Goal: Information Seeking & Learning: Understand process/instructions

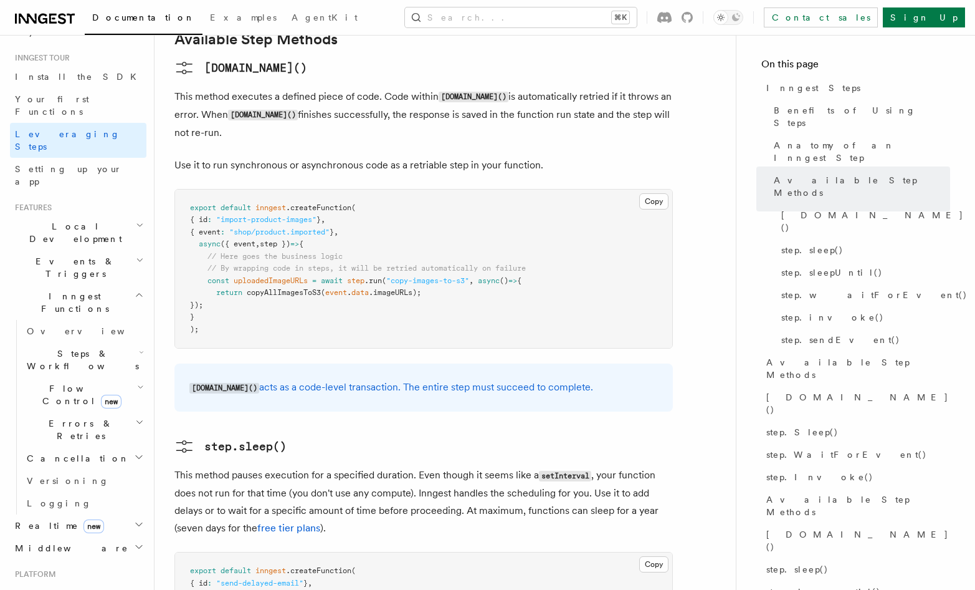
scroll to position [87, 0]
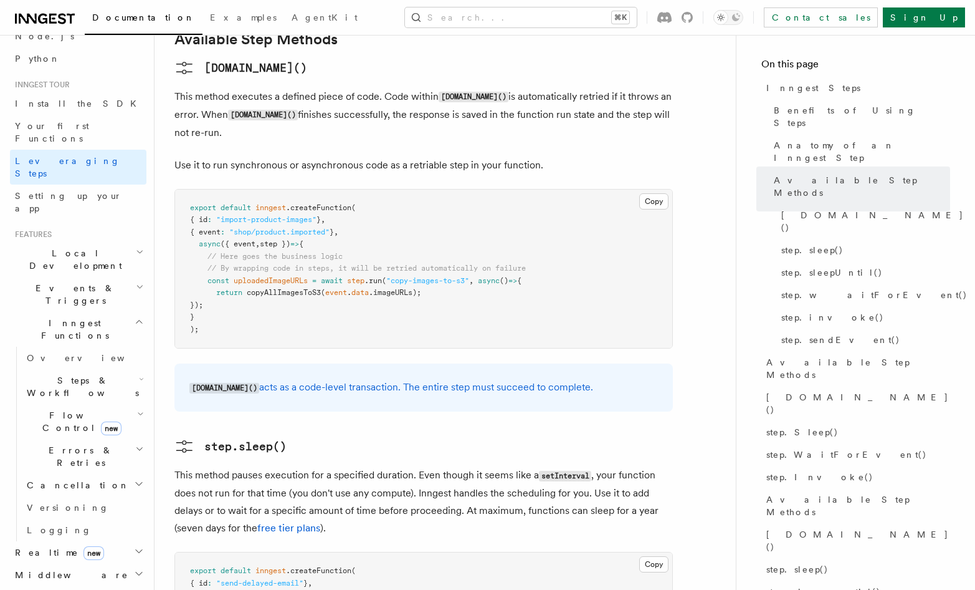
click at [133, 404] on h2 "Flow Control new" at bounding box center [84, 421] width 125 height 35
click at [113, 486] on link "Concurrency" at bounding box center [90, 497] width 113 height 22
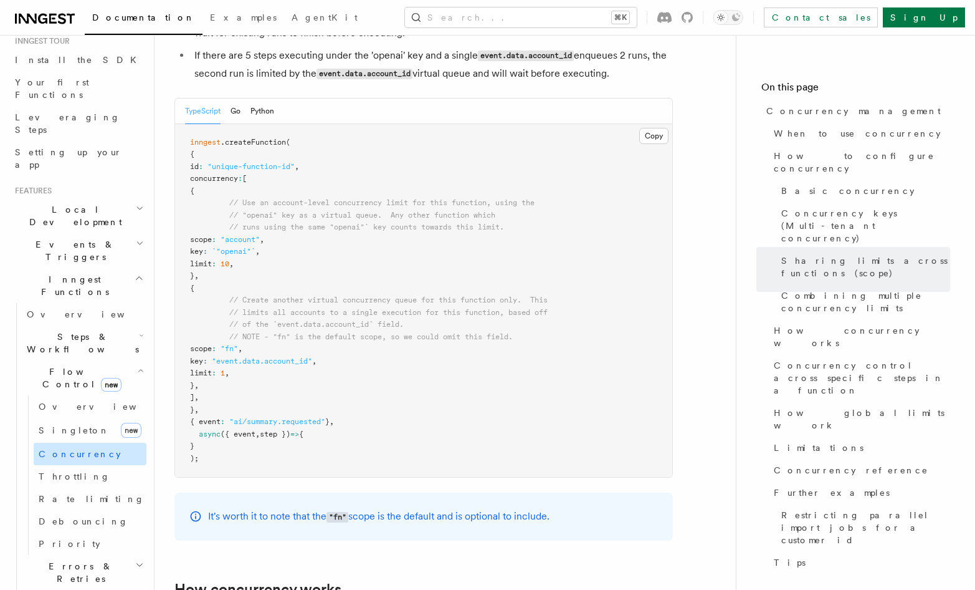
scroll to position [133, 0]
click at [128, 323] on h2 "Steps & Workflows" at bounding box center [84, 340] width 125 height 35
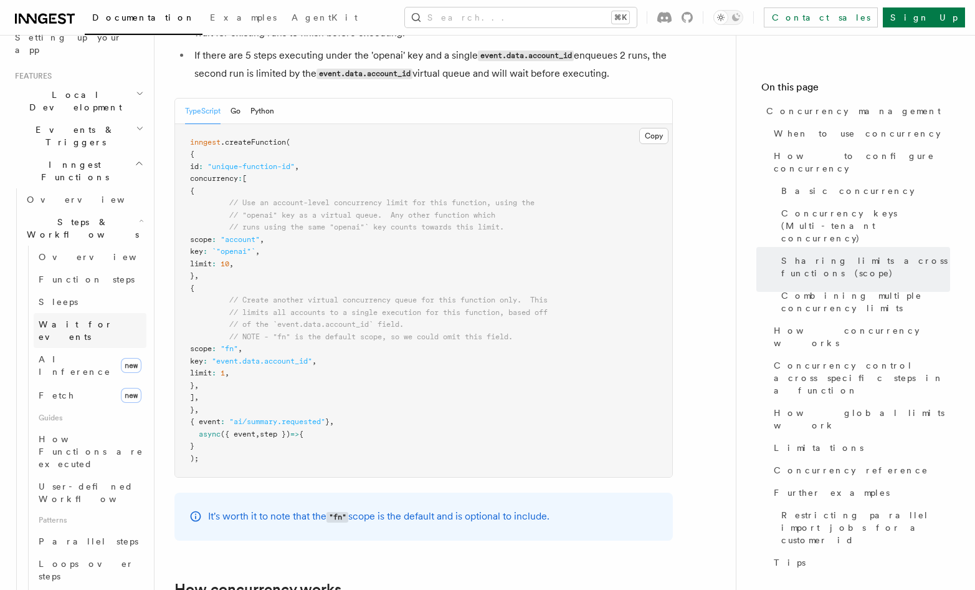
scroll to position [254, 0]
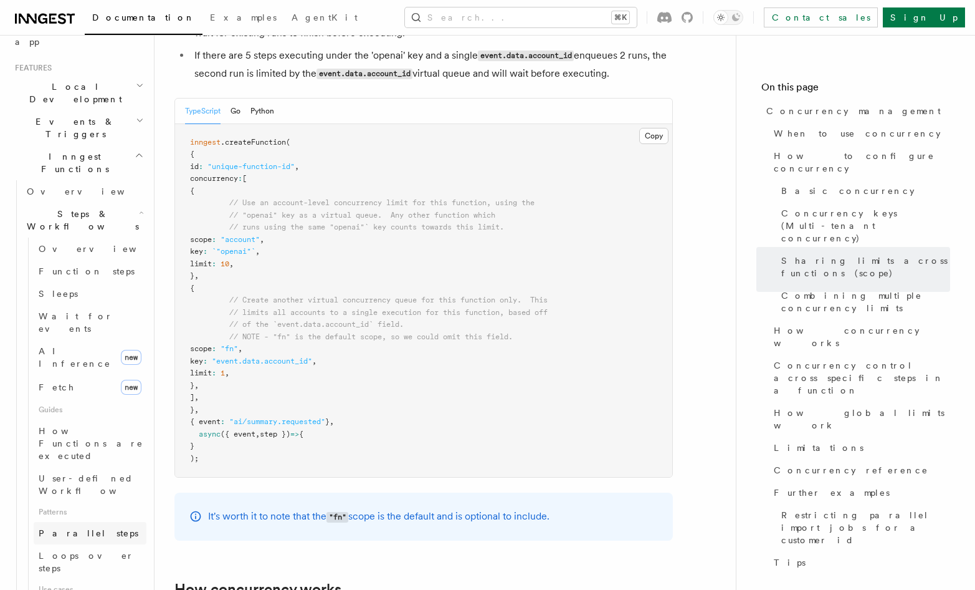
click at [102, 522] on link "Parallel steps" at bounding box center [90, 533] width 113 height 22
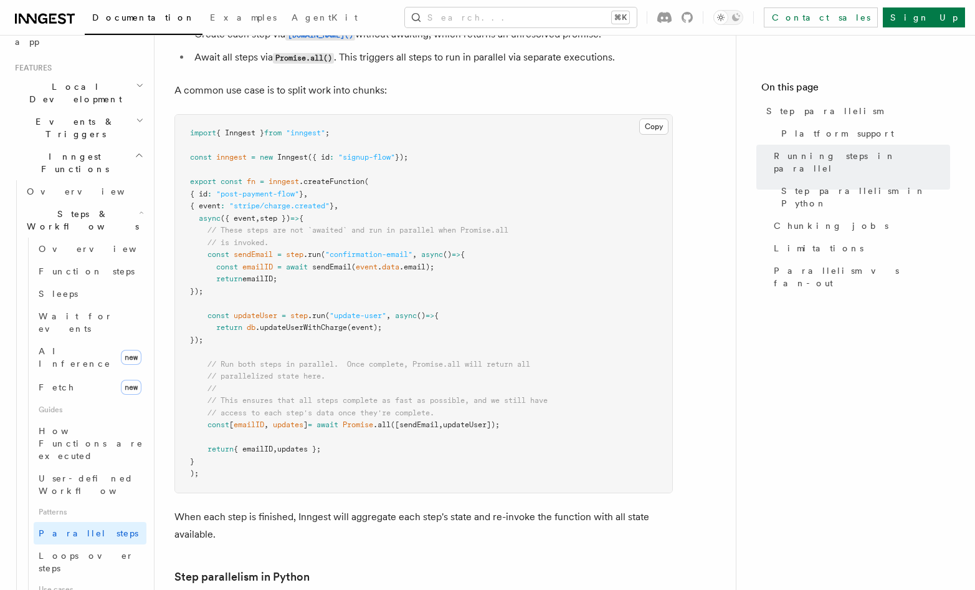
scroll to position [355, 0]
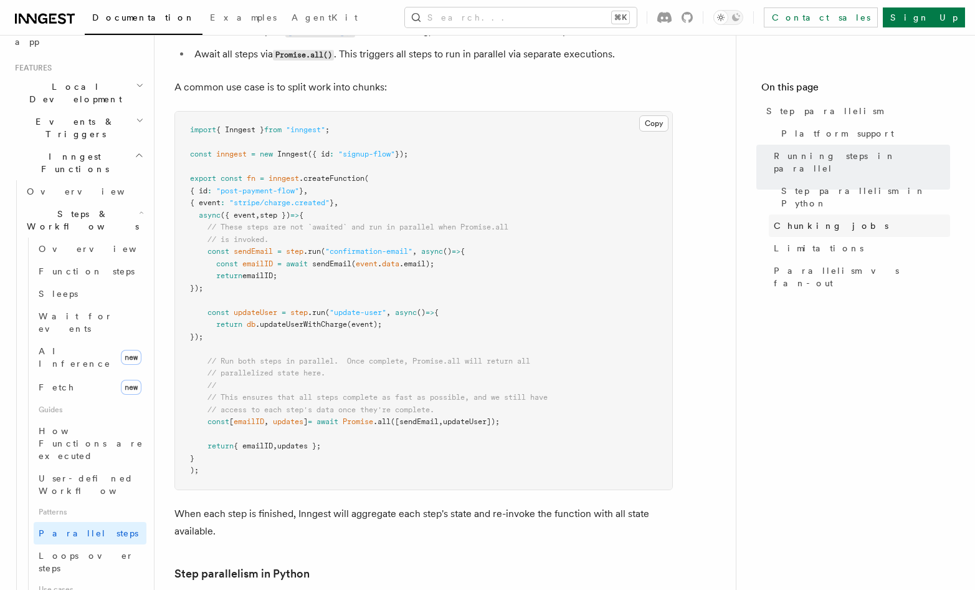
click at [778, 219] on span "Chunking jobs" at bounding box center [831, 225] width 115 height 12
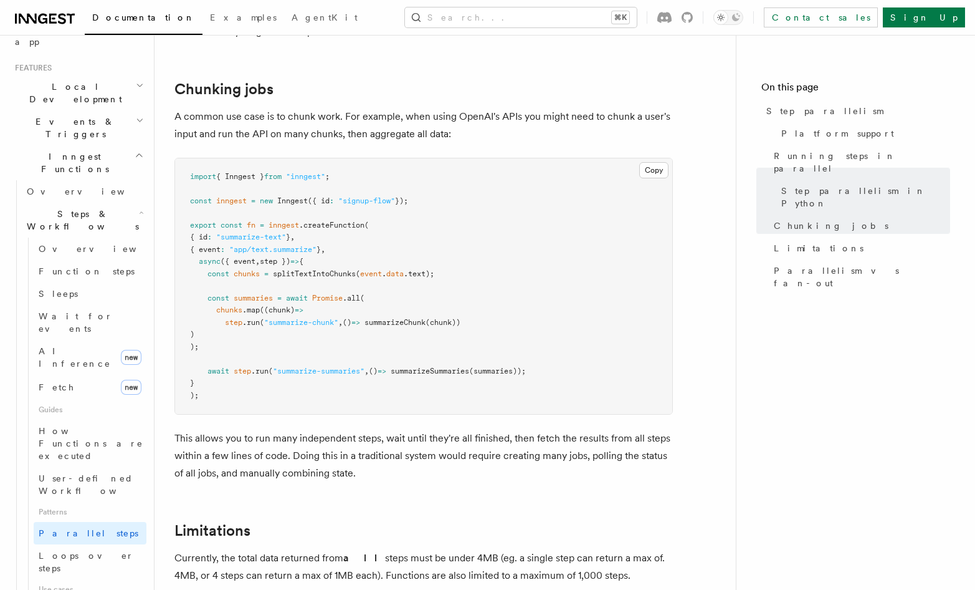
scroll to position [1728, 0]
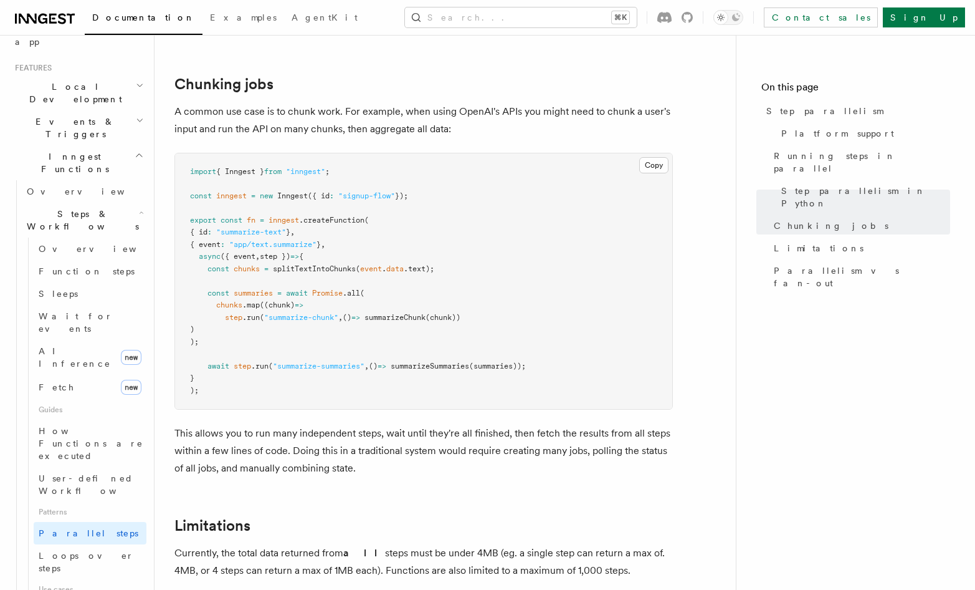
click at [332, 264] on span "splitTextIntoChunks" at bounding box center [314, 268] width 83 height 9
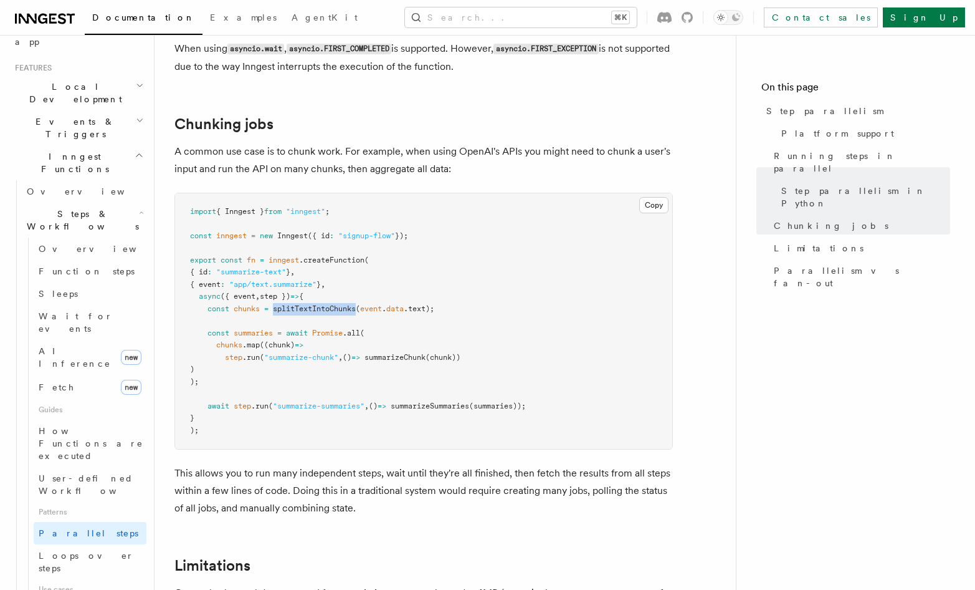
scroll to position [1688, 0]
click at [323, 304] on span "splitTextIntoChunks" at bounding box center [314, 308] width 83 height 9
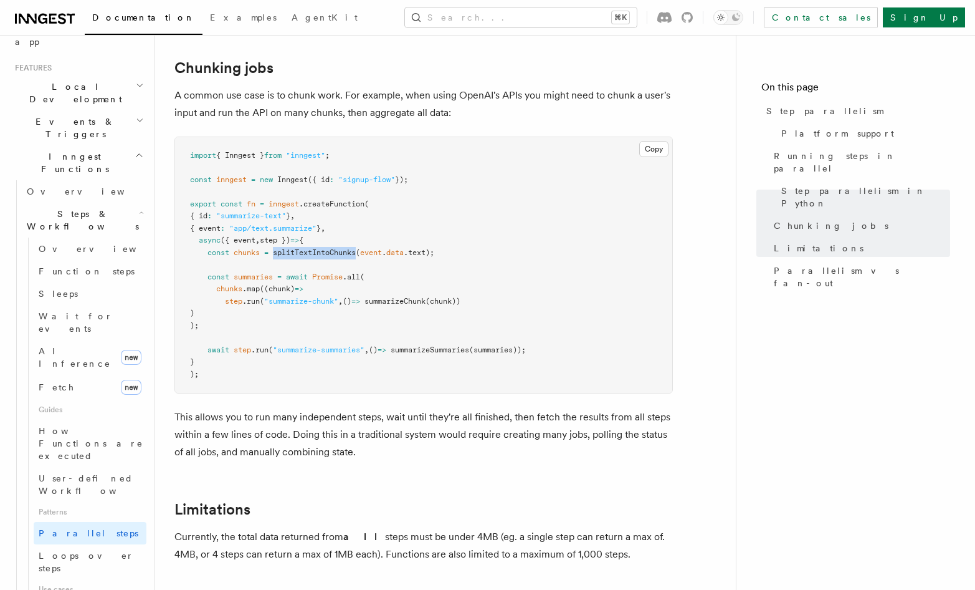
scroll to position [1726, 0]
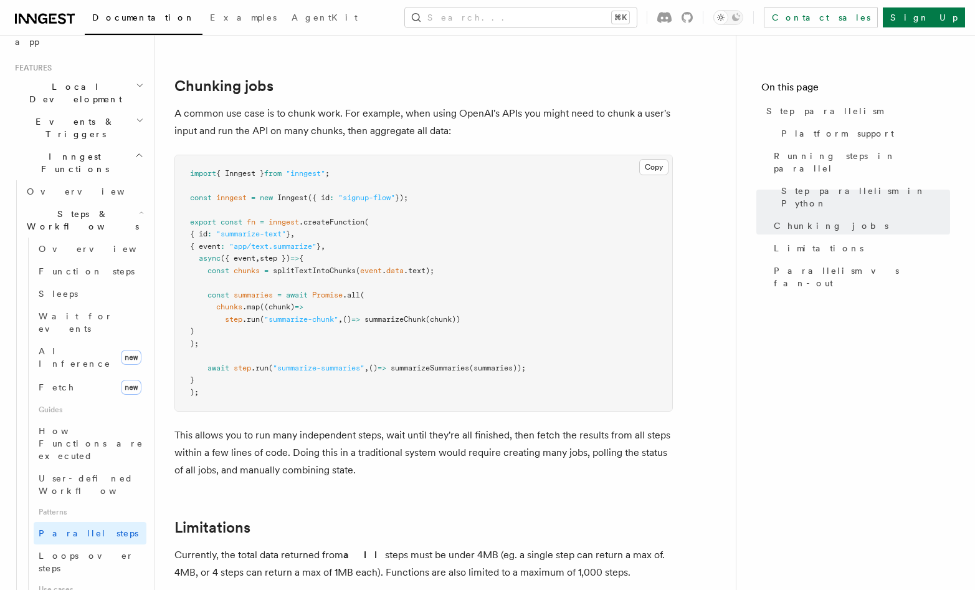
click at [486, 323] on pre "import { Inngest } from "inngest" ; const inngest = new Inngest ({ id : "signup…" at bounding box center [423, 283] width 497 height 256
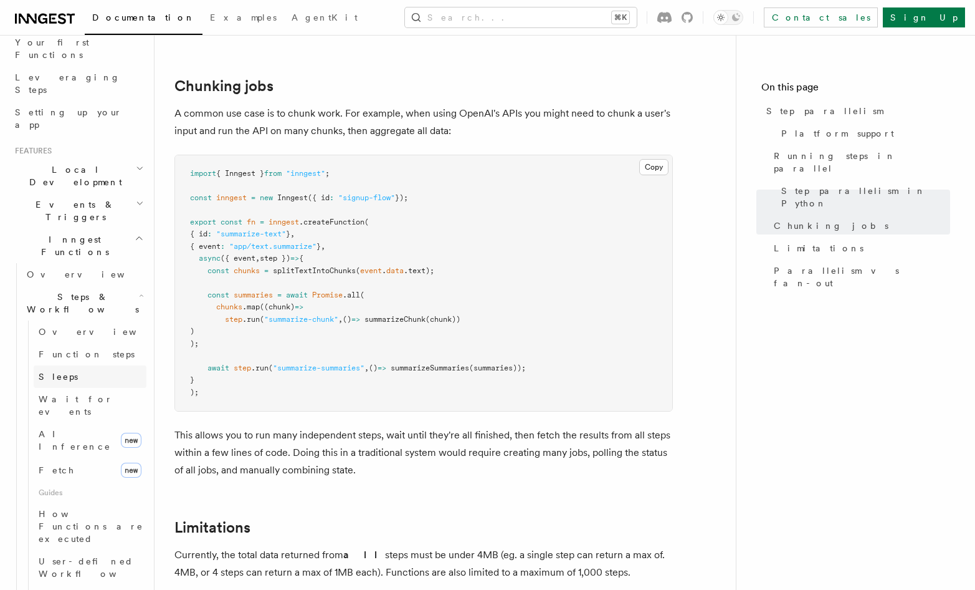
scroll to position [168, 0]
click at [99, 323] on link "Overview" at bounding box center [90, 334] width 113 height 22
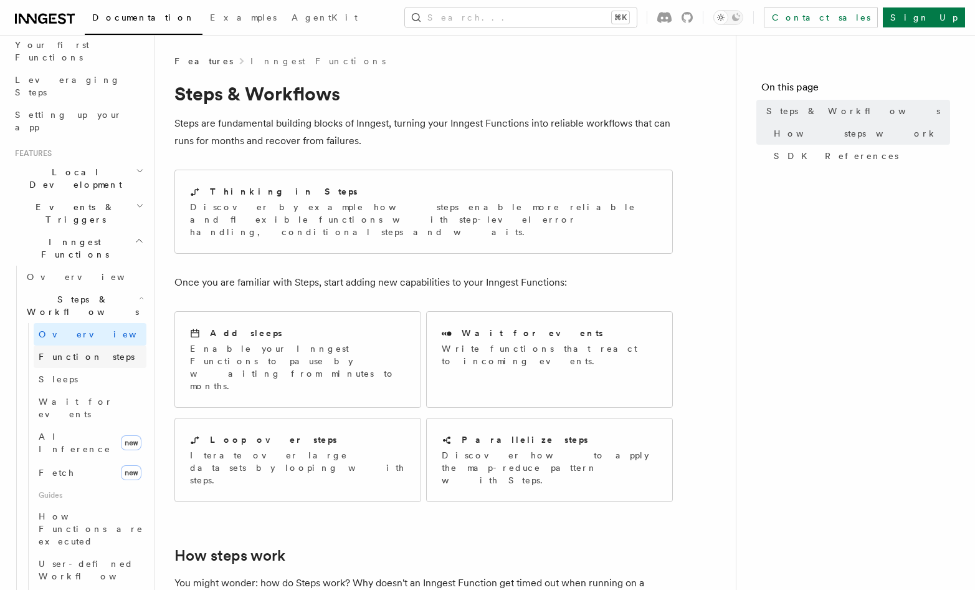
click at [108, 345] on link "Function steps" at bounding box center [90, 356] width 113 height 22
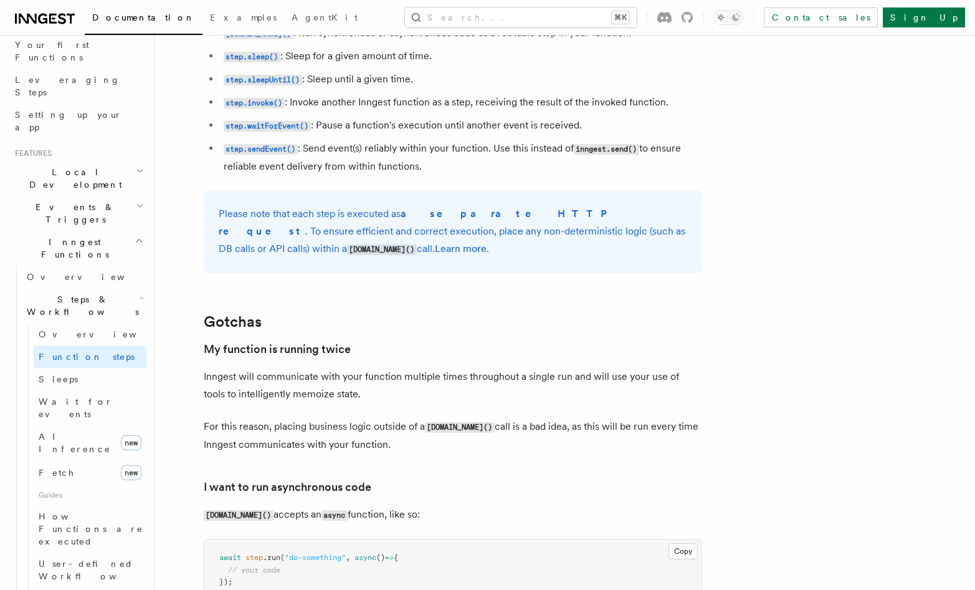
scroll to position [2188, 0]
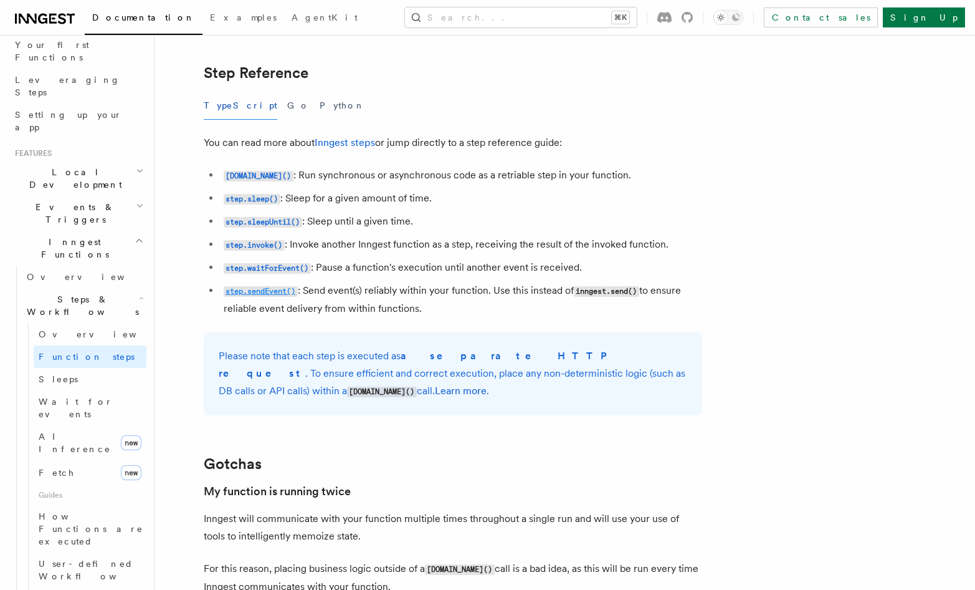
click at [278, 292] on code "step.sendEvent()" at bounding box center [261, 291] width 74 height 11
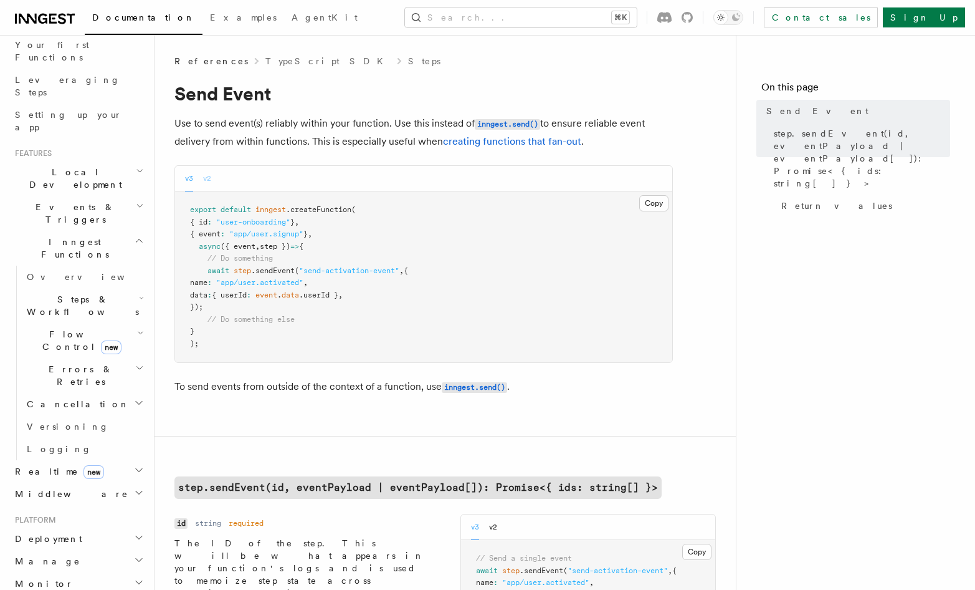
click at [208, 178] on button "v2" at bounding box center [207, 179] width 8 height 26
click at [179, 178] on div "v3 v2" at bounding box center [423, 179] width 497 height 26
click at [189, 179] on button "v3" at bounding box center [189, 179] width 8 height 26
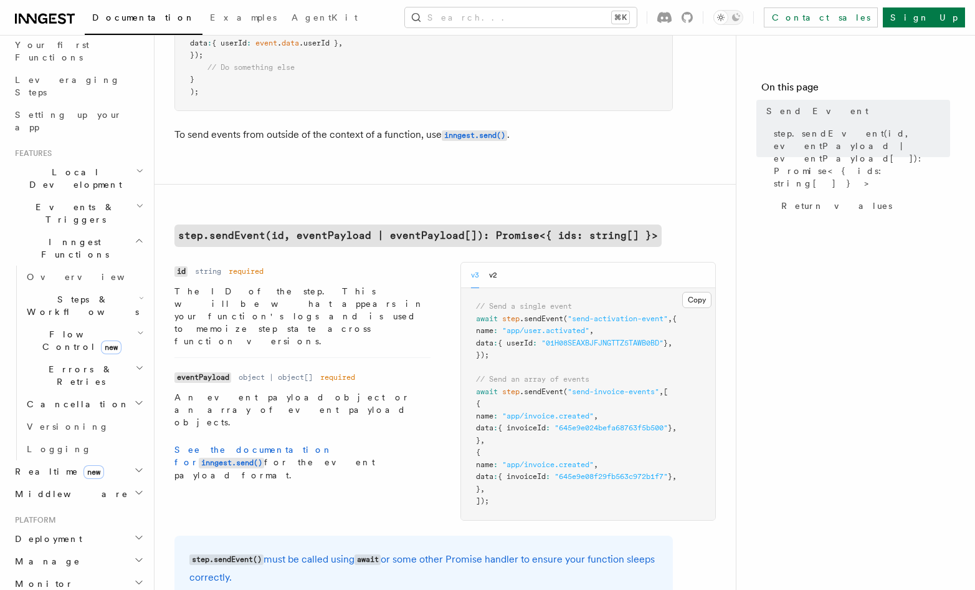
scroll to position [254, 0]
